Goal: Information Seeking & Learning: Learn about a topic

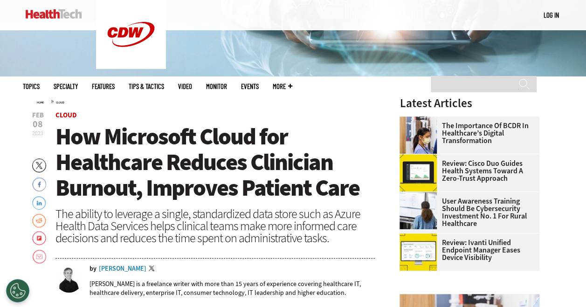
scroll to position [231, 0]
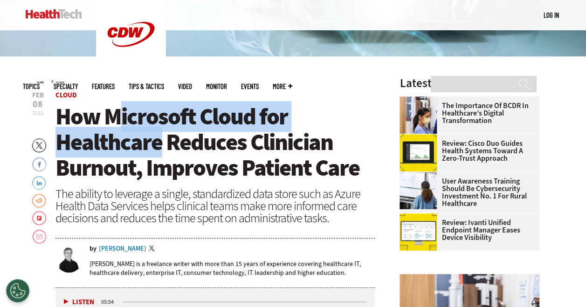
drag, startPoint x: 112, startPoint y: 112, endPoint x: 162, endPoint y: 143, distance: 57.9
click at [162, 143] on span "How Microsoft Cloud for Healthcare Reduces Clinician Burnout, Improves Patient …" at bounding box center [207, 142] width 304 height 82
click at [155, 137] on span "How Microsoft Cloud for Healthcare Reduces Clinician Burnout, Improves Patient …" at bounding box center [207, 142] width 304 height 82
drag, startPoint x: 105, startPoint y: 112, endPoint x: 157, endPoint y: 146, distance: 61.3
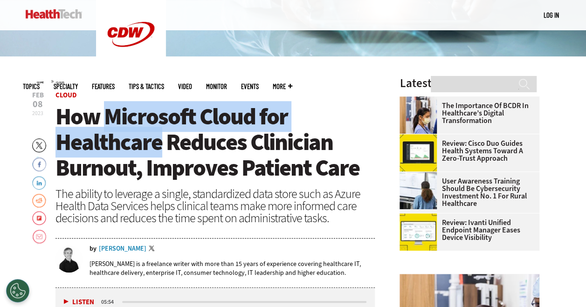
click at [157, 146] on span "How Microsoft Cloud for Healthcare Reduces Clinician Burnout, Improves Patient …" at bounding box center [207, 142] width 304 height 82
copy span "Microsoft Cloud for Healthcare"
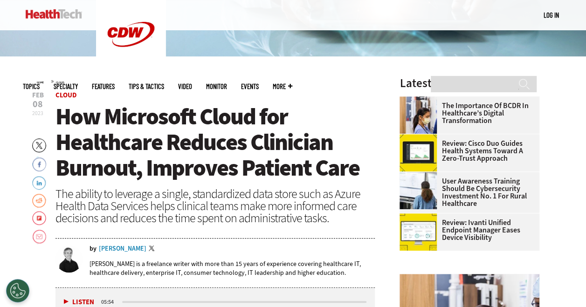
click at [195, 168] on span "How Microsoft Cloud for Healthcare Reduces Clinician Burnout, Improves Patient …" at bounding box center [207, 142] width 304 height 82
